Goal: Find specific page/section: Find specific page/section

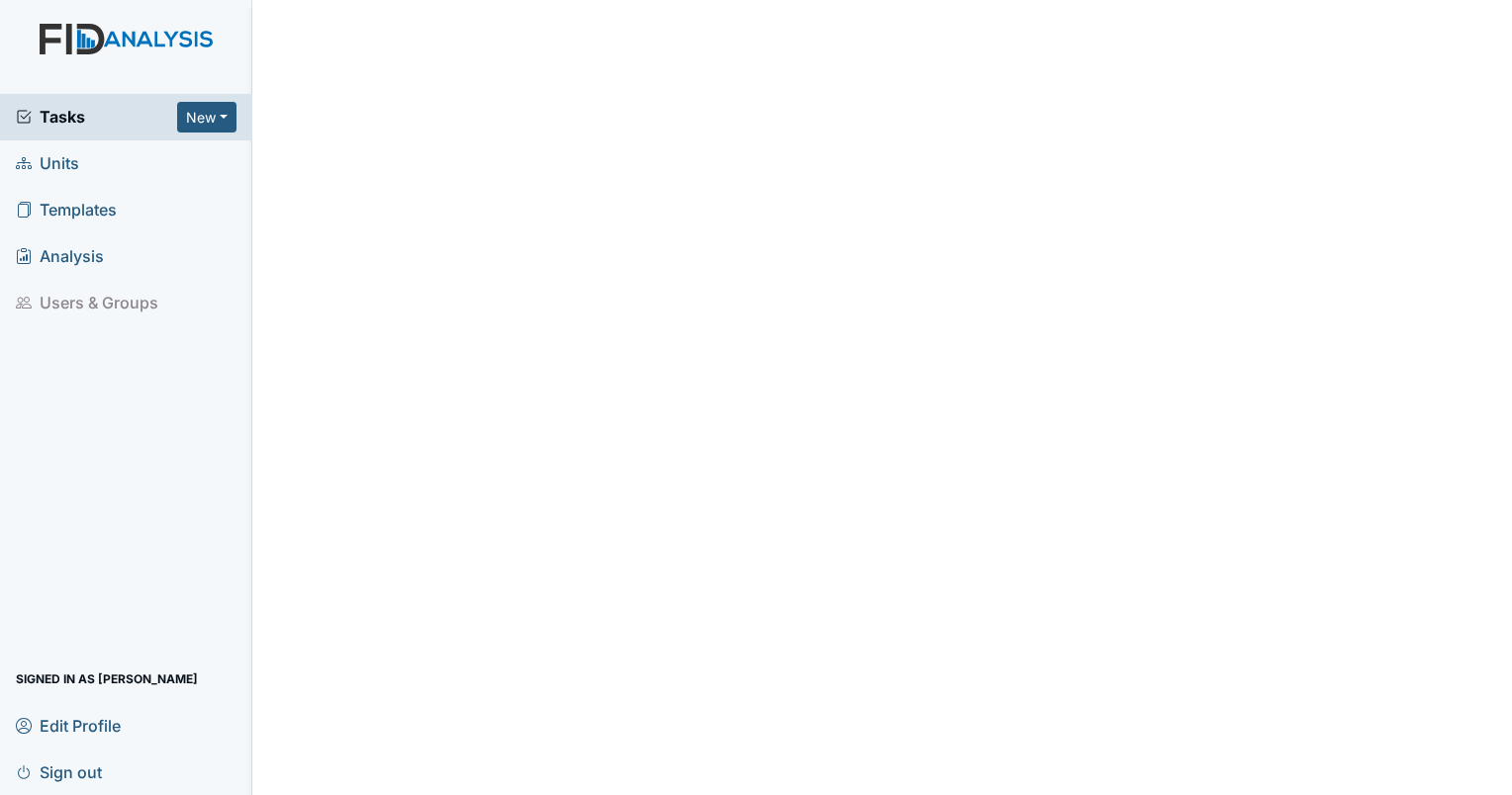
click at [69, 164] on span "Units" at bounding box center [47, 164] width 63 height 31
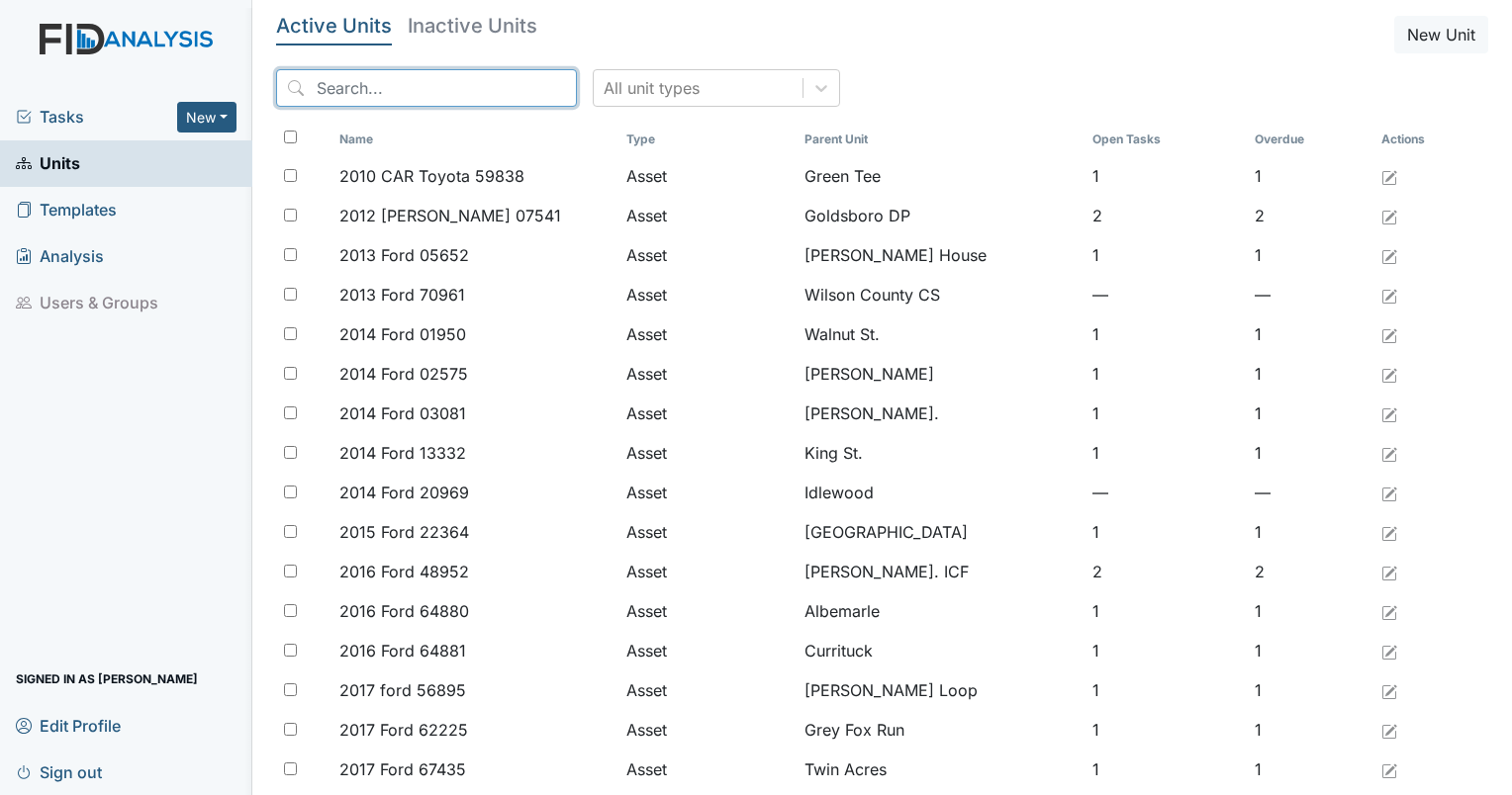
click at [416, 95] on input "search" at bounding box center [426, 88] width 301 height 38
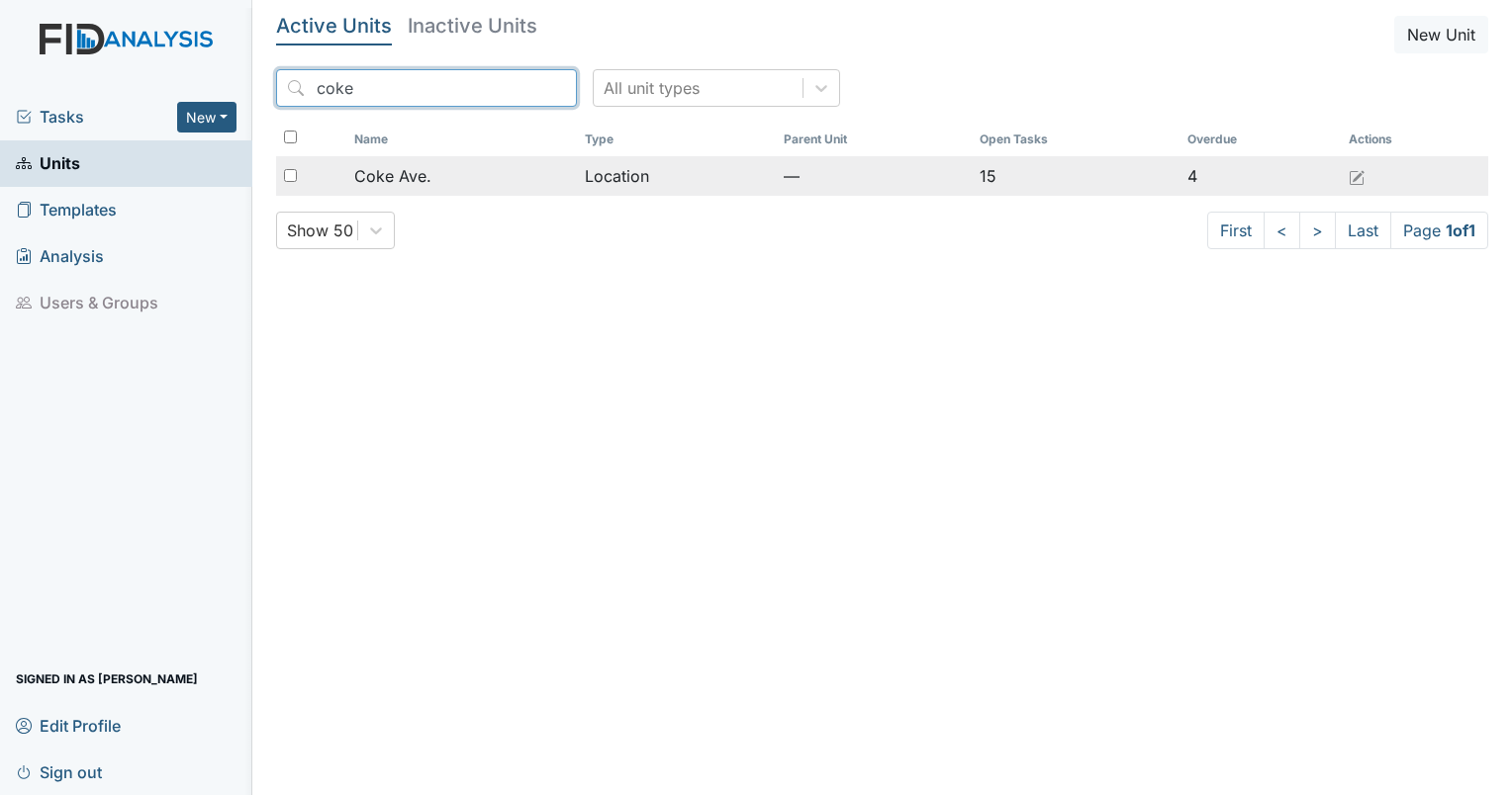
type input "coke"
click at [440, 162] on td "Coke Ave." at bounding box center [462, 176] width 231 height 40
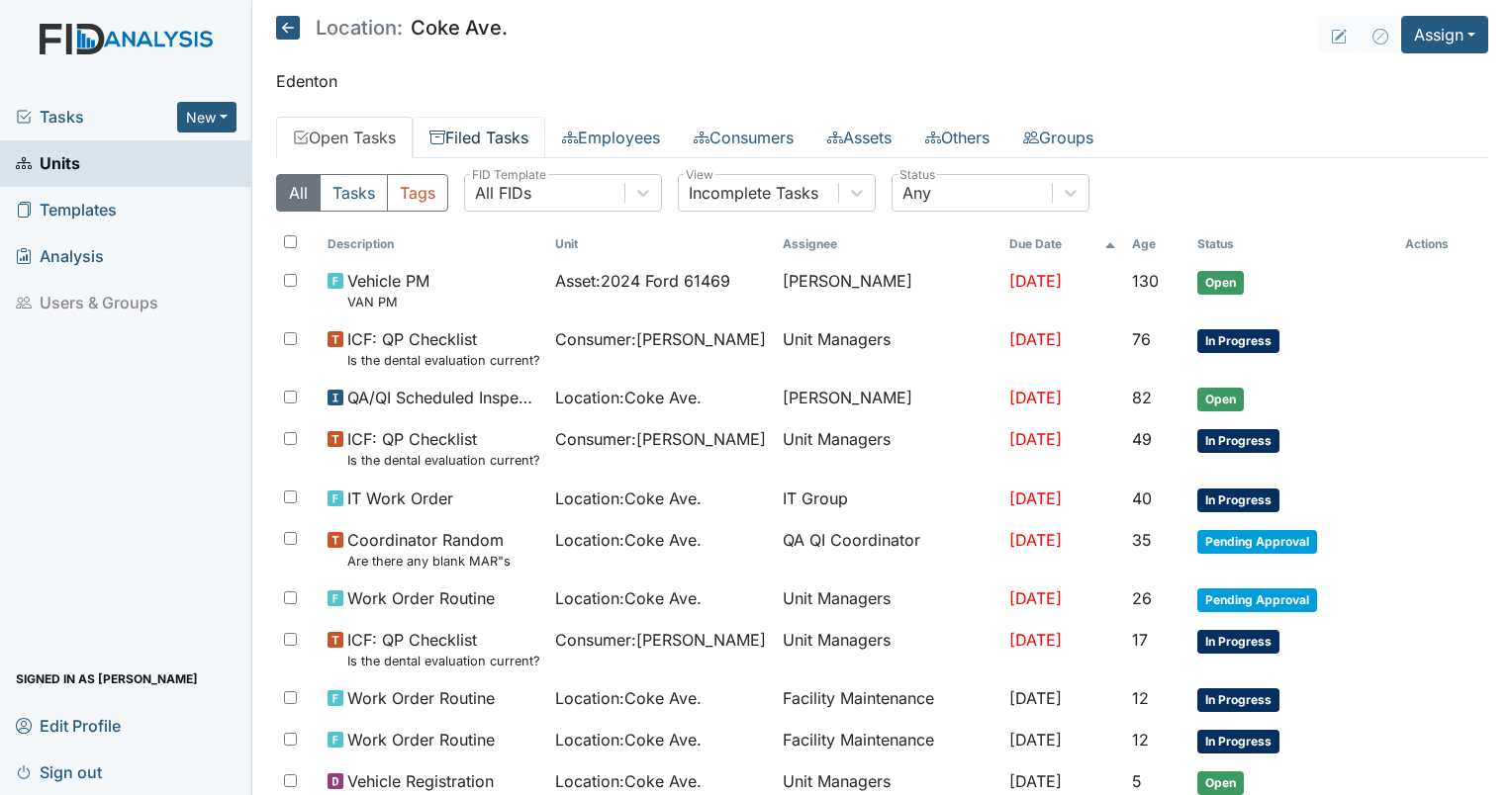
click at [480, 133] on link "Filed Tasks" at bounding box center [479, 138] width 133 height 42
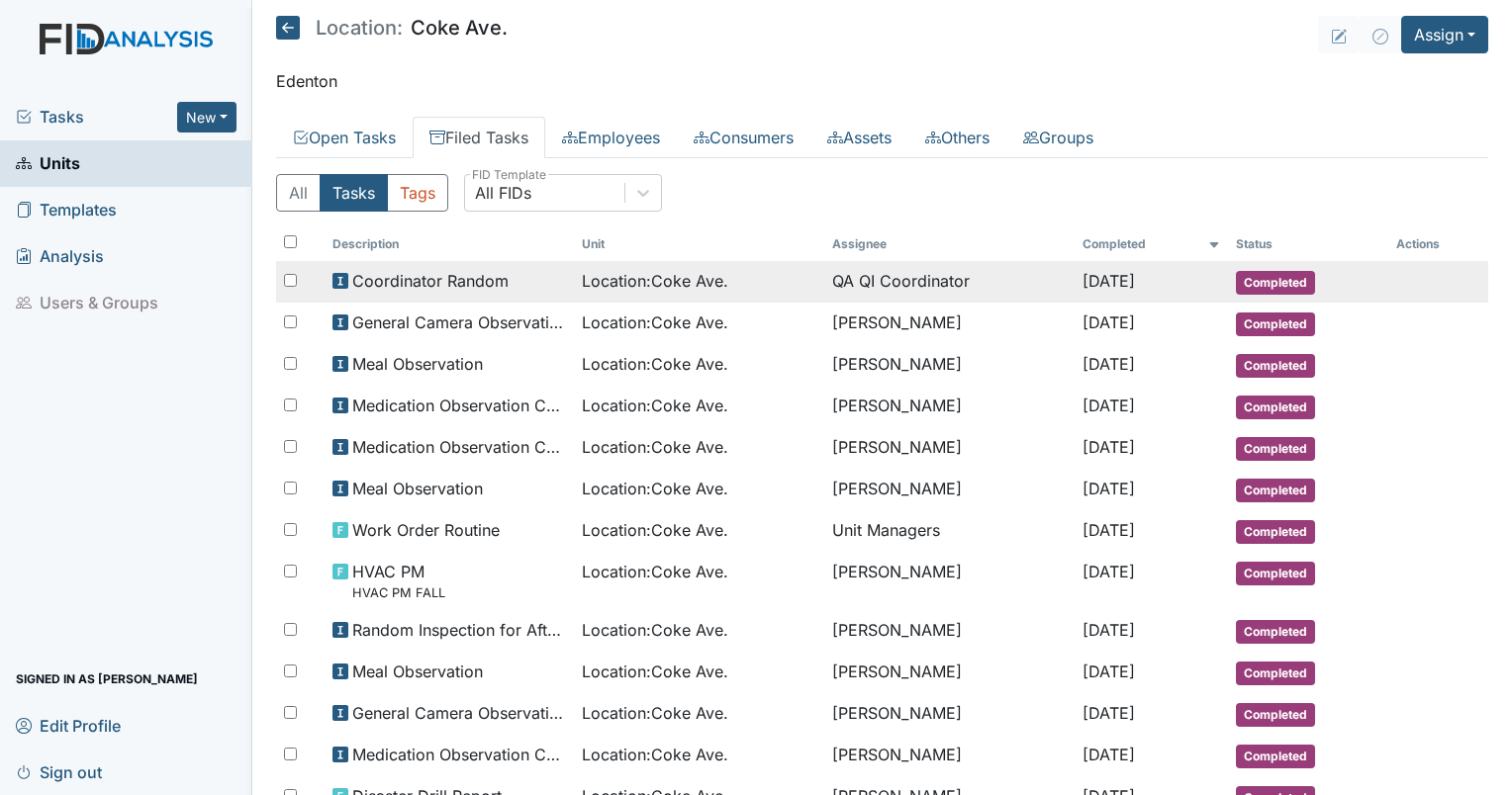
click at [650, 278] on span "Location : Coke Ave." at bounding box center [655, 281] width 147 height 24
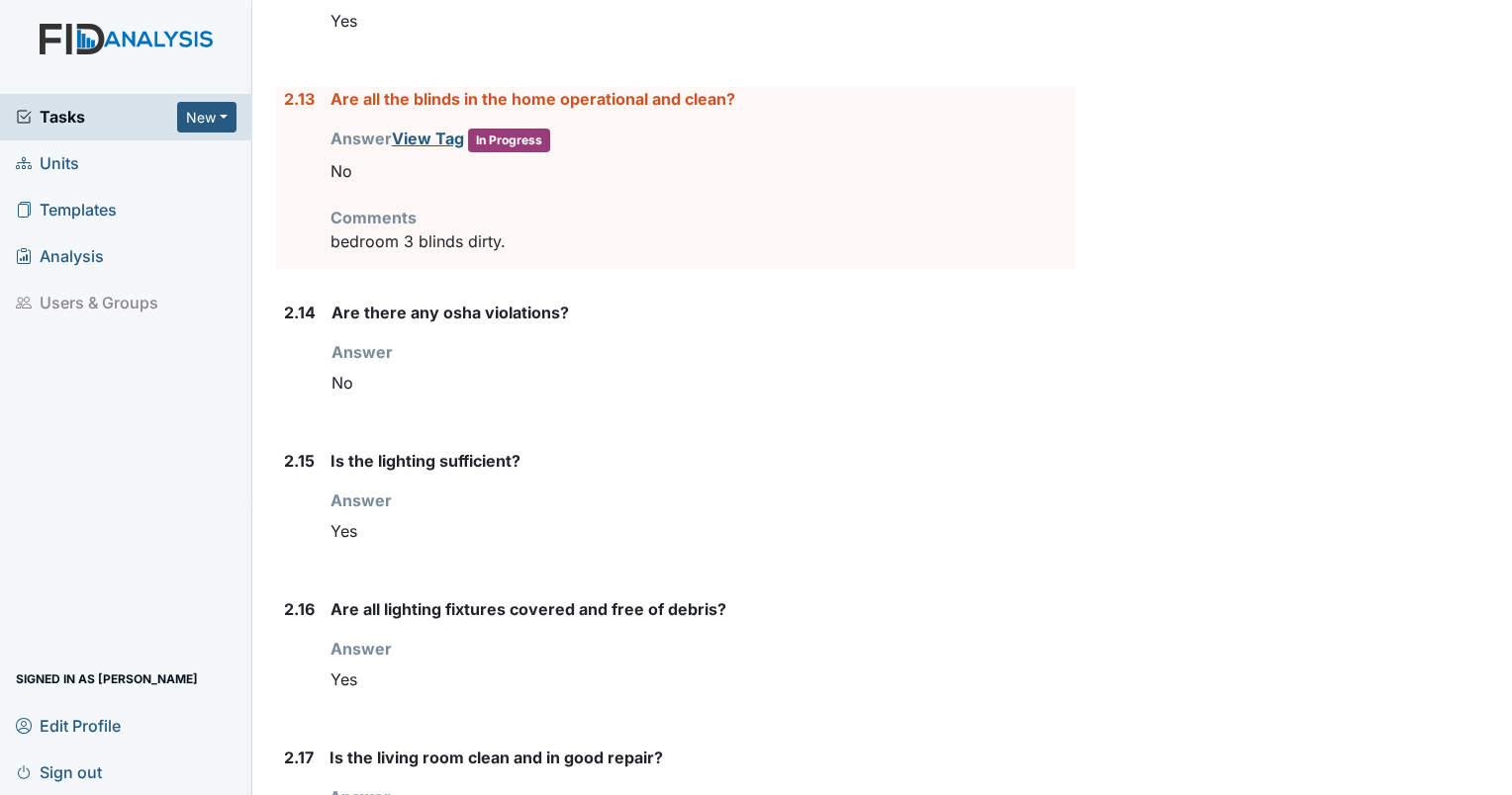
scroll to position [4056, 0]
click at [70, 158] on span "Units" at bounding box center [47, 164] width 63 height 31
